Goal: Navigation & Orientation: Understand site structure

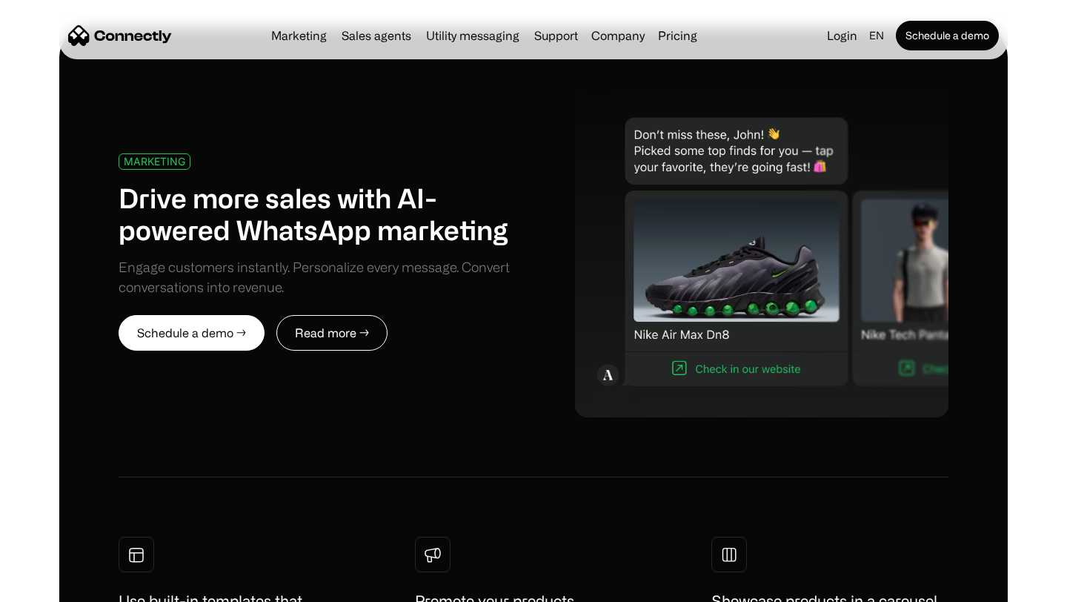
scroll to position [678, 0]
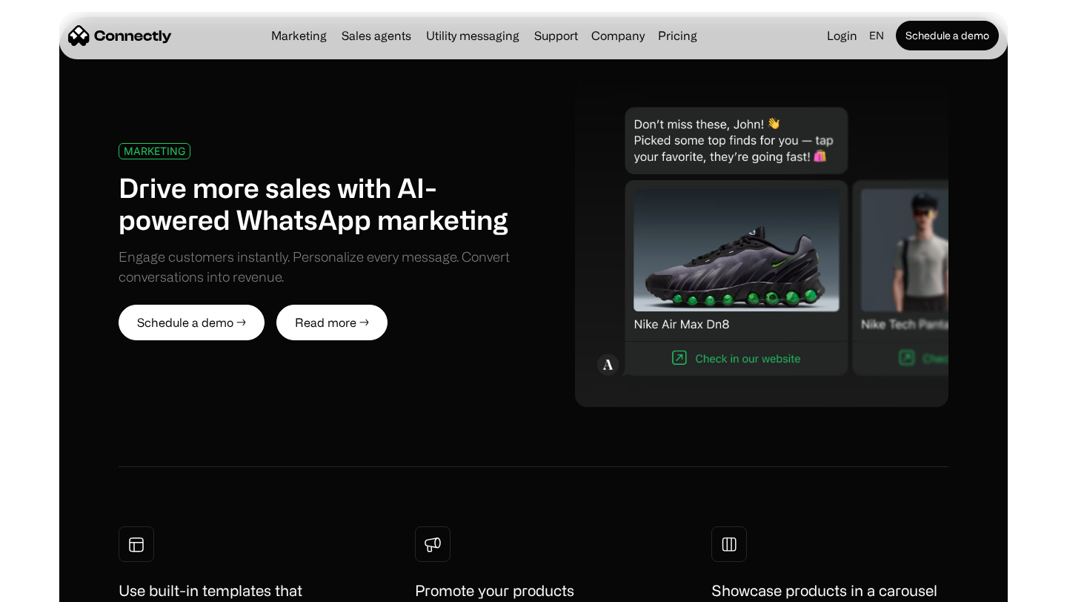
click at [332, 324] on link "Read more →" at bounding box center [331, 323] width 111 height 36
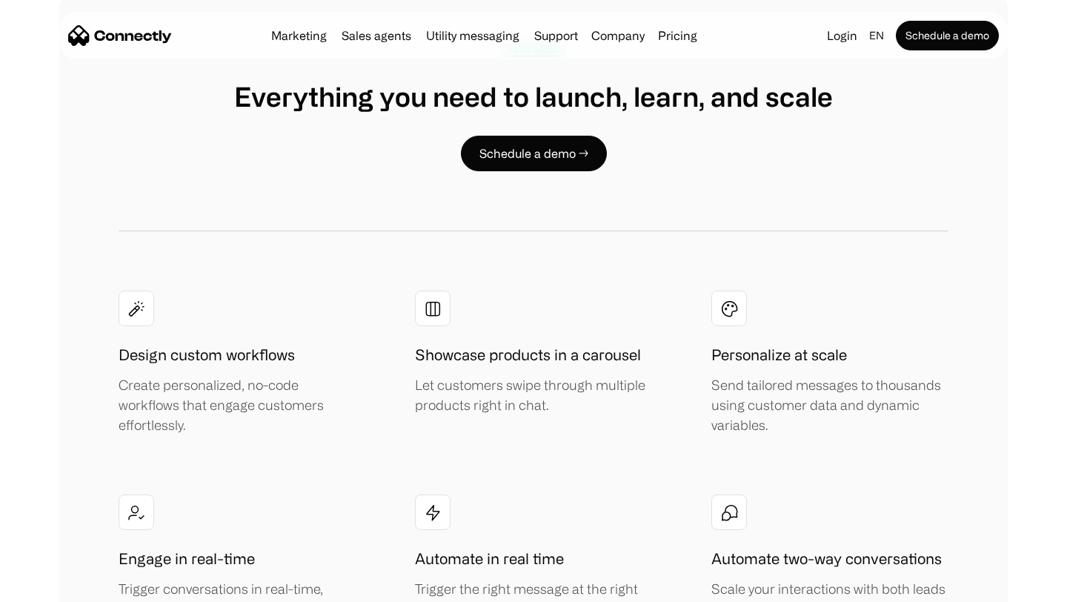
scroll to position [2426, 0]
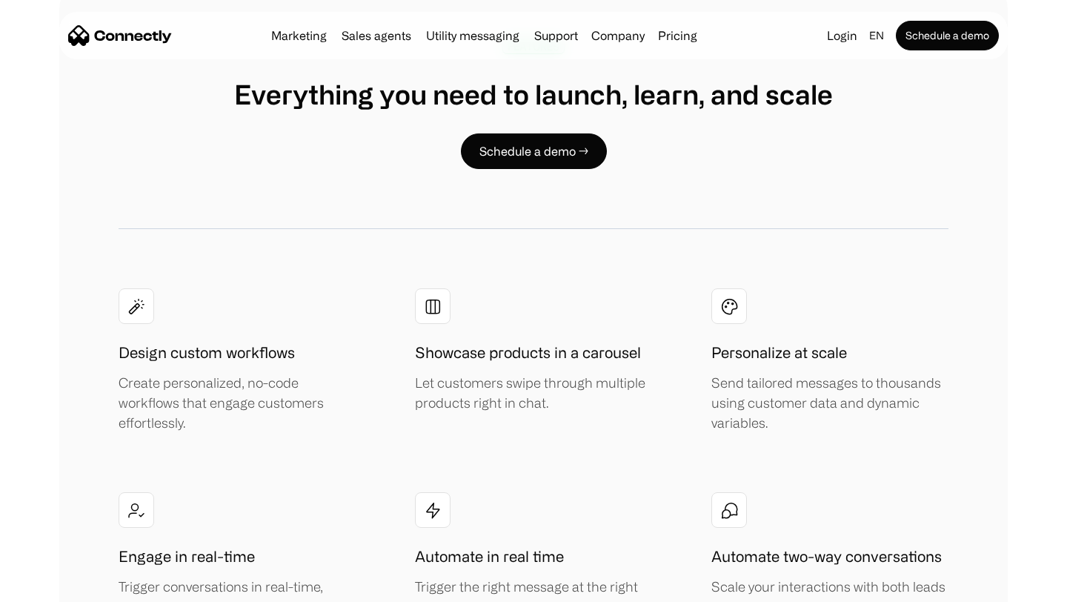
click at [681, 44] on div "Marketing Sales agents Utility messaging Support Company About us Careers Conta…" at bounding box center [484, 35] width 438 height 21
click at [681, 34] on link "Pricing" at bounding box center [677, 36] width 51 height 12
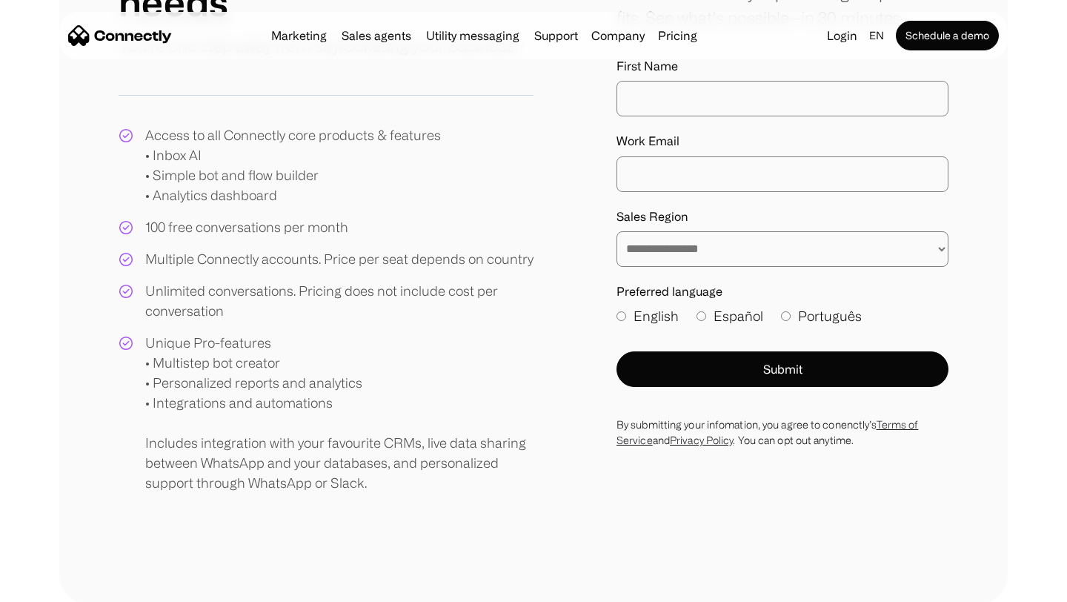
scroll to position [245, 0]
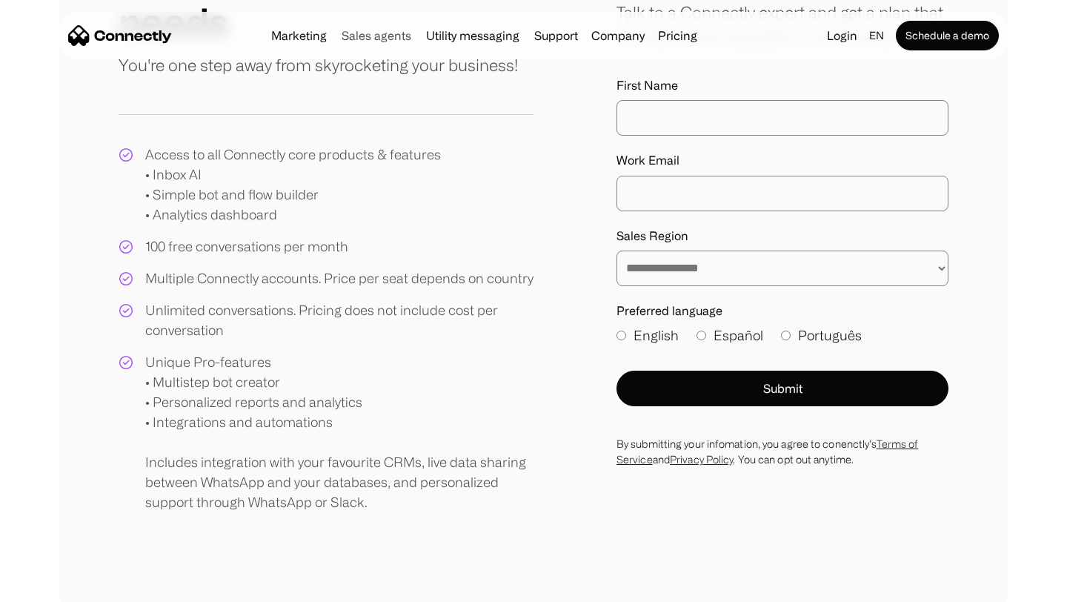
click at [391, 33] on link "Sales agents" at bounding box center [377, 36] width 82 height 12
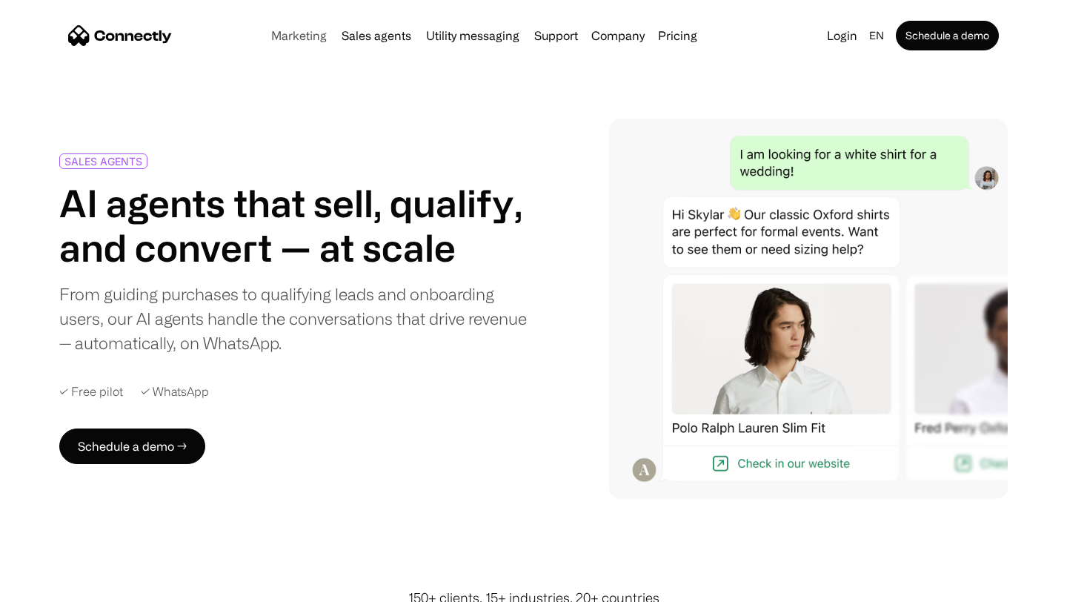
click at [328, 36] on link "Marketing" at bounding box center [298, 36] width 67 height 12
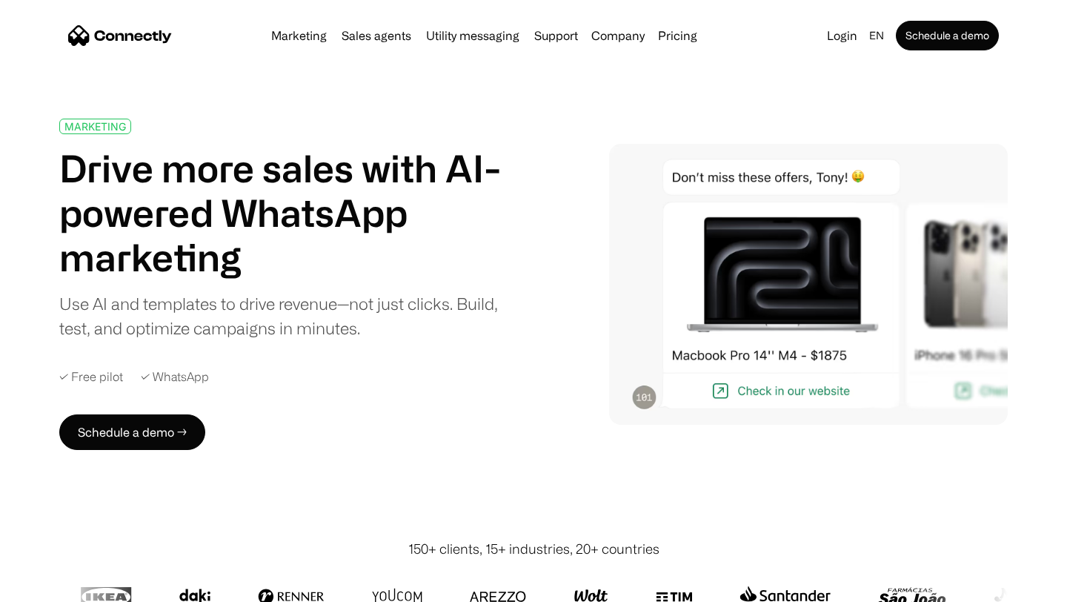
click at [483, 38] on link "Utility messaging" at bounding box center [472, 36] width 105 height 12
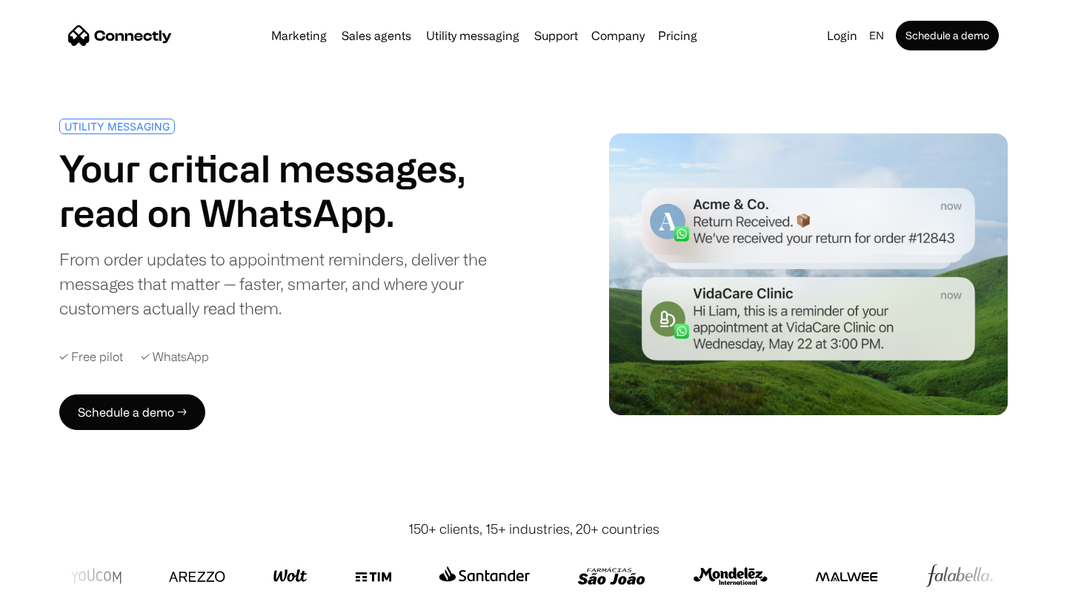
click at [498, 36] on link "Utility messaging" at bounding box center [472, 36] width 105 height 12
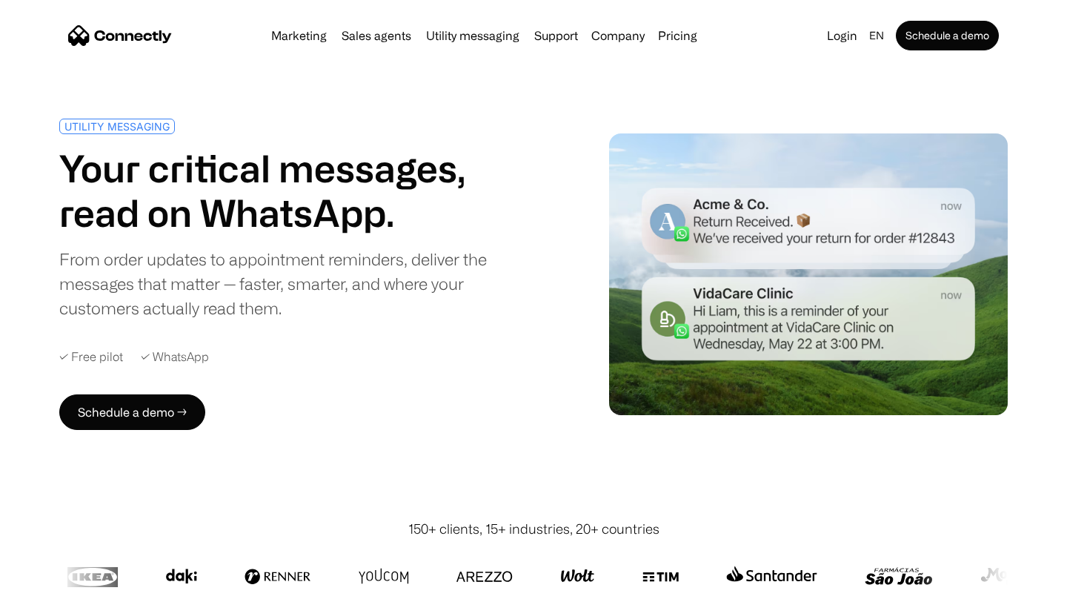
click at [448, 36] on link "Utility messaging" at bounding box center [472, 36] width 105 height 12
